Goal: Navigation & Orientation: Find specific page/section

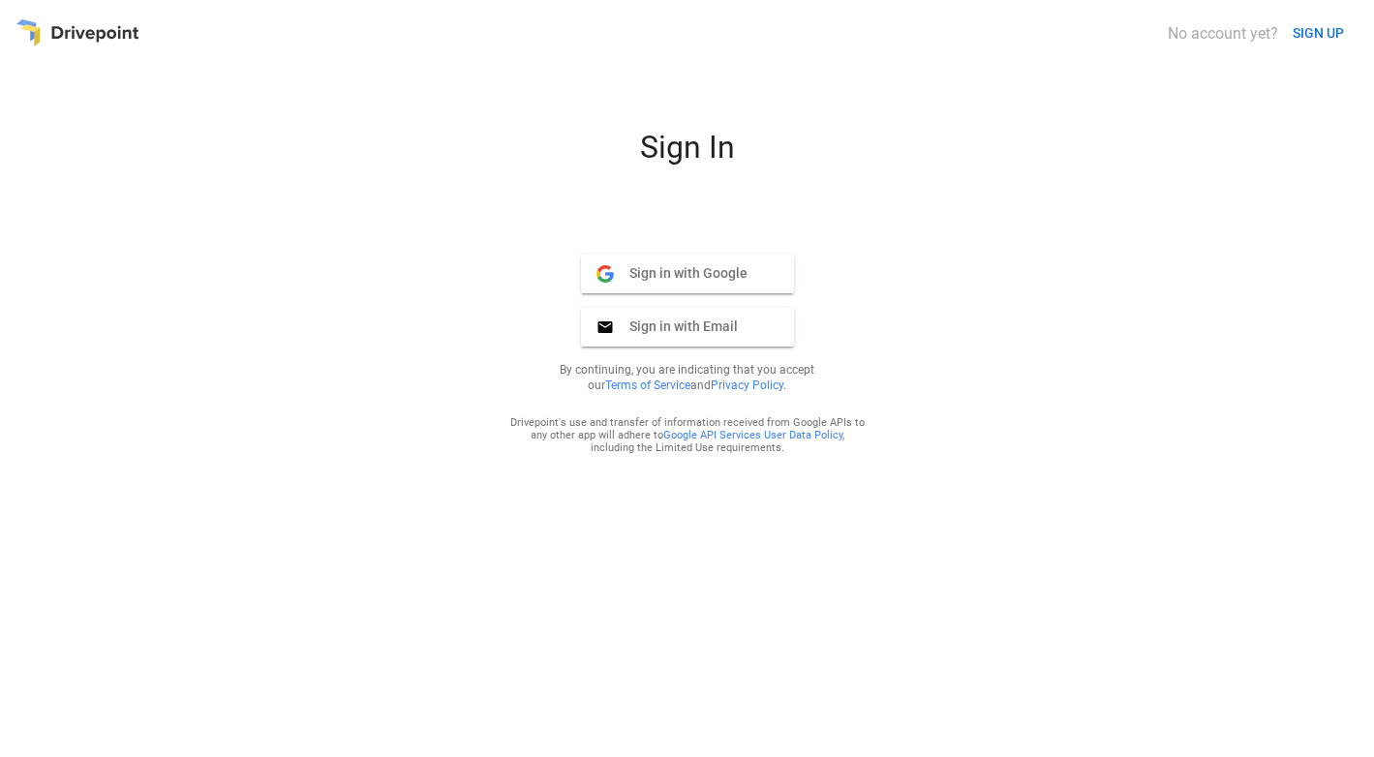
click at [692, 325] on span "Sign in with Email" at bounding box center [676, 326] width 124 height 17
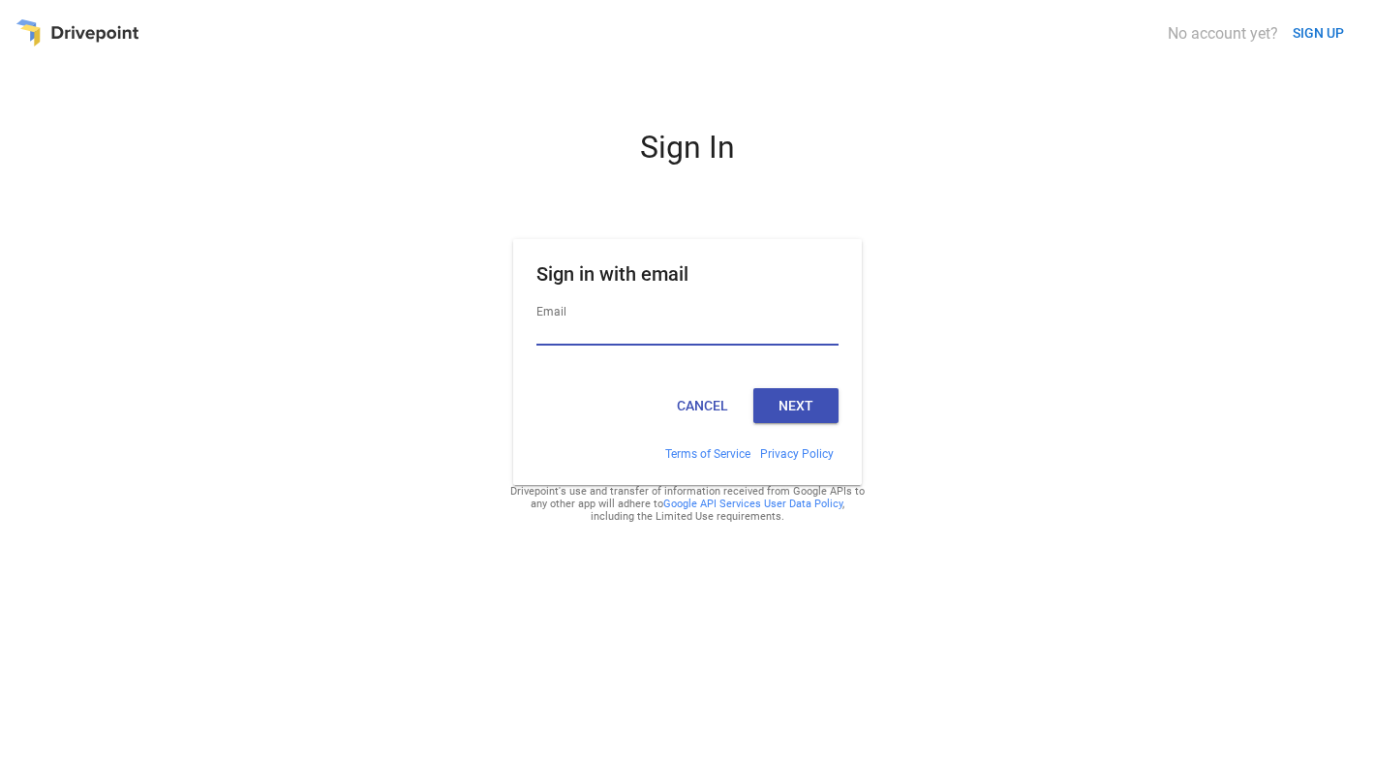
click at [677, 327] on input "Email" at bounding box center [687, 332] width 302 height 25
click at [835, 334] on input "Email" at bounding box center [687, 332] width 302 height 25
click at [0, 0] on com-1password-button at bounding box center [0, 0] width 0 height 0
click at [699, 327] on input "Email" at bounding box center [687, 332] width 302 height 25
click at [0, 0] on com-1password-button at bounding box center [0, 0] width 0 height 0
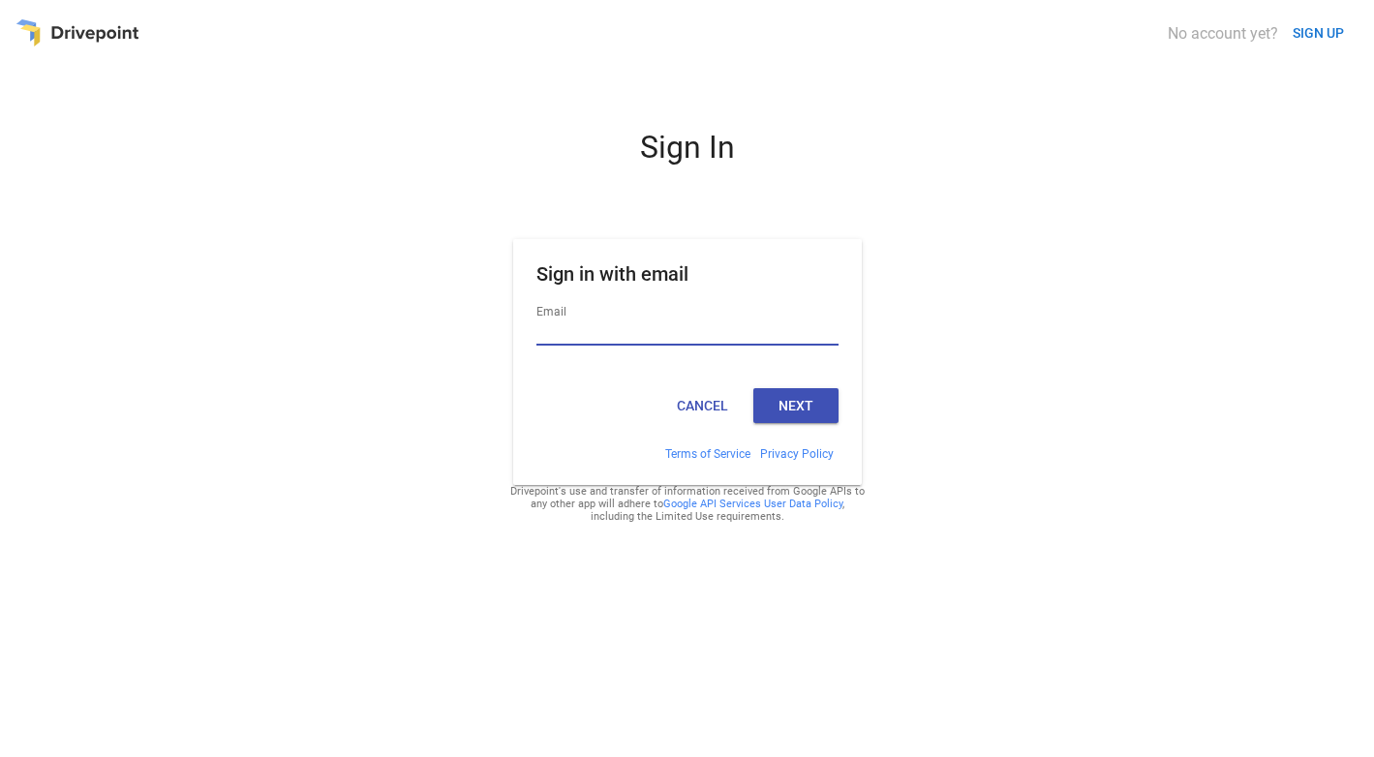
type input "**********"
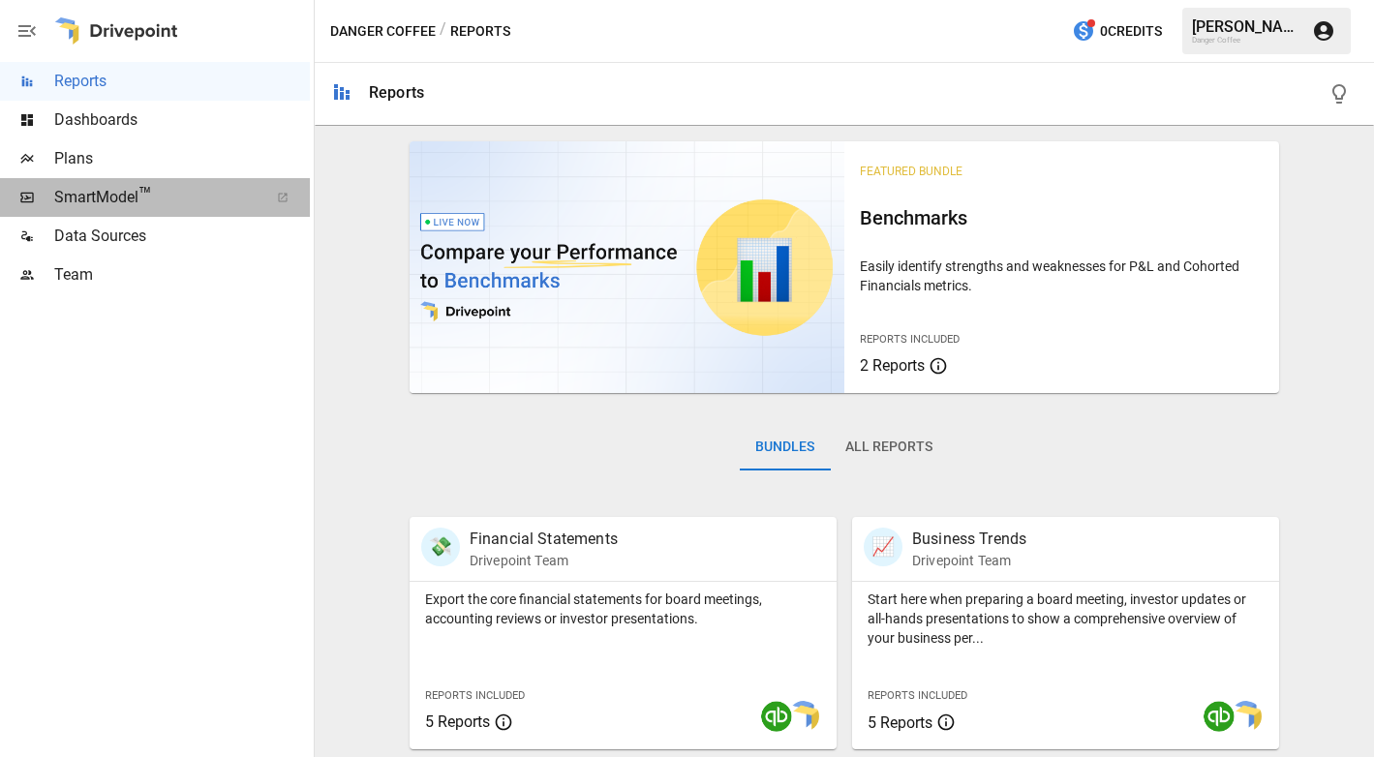
click at [119, 187] on span "SmartModel ™" at bounding box center [154, 197] width 201 height 23
